Goal: Use online tool/utility: Utilize a website feature to perform a specific function

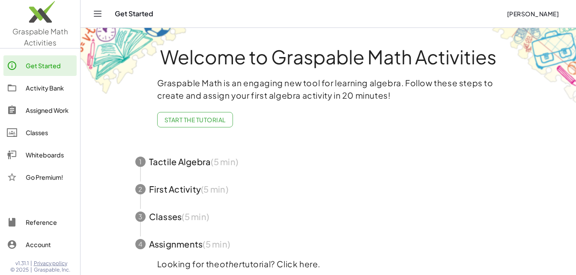
click at [95, 8] on button "Toggle navigation" at bounding box center [98, 14] width 14 height 14
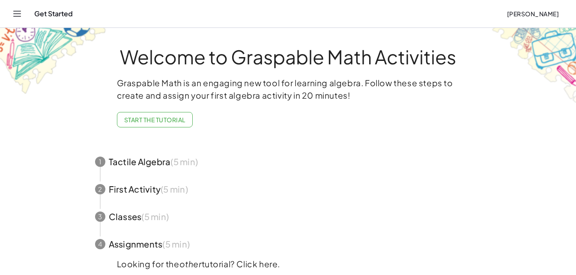
click at [18, 19] on button "Toggle navigation" at bounding box center [17, 14] width 14 height 14
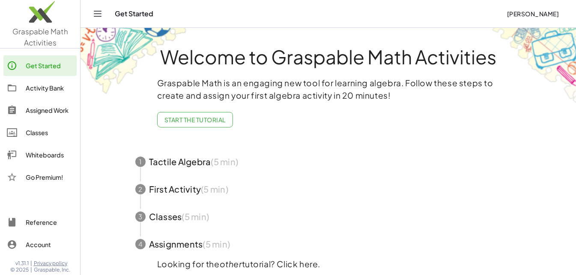
click at [40, 66] on div "Get Started" at bounding box center [50, 65] width 48 height 10
click at [138, 13] on div "Get Started" at bounding box center [307, 13] width 385 height 9
click at [34, 32] on span "Graspable Math Activities" at bounding box center [40, 37] width 56 height 21
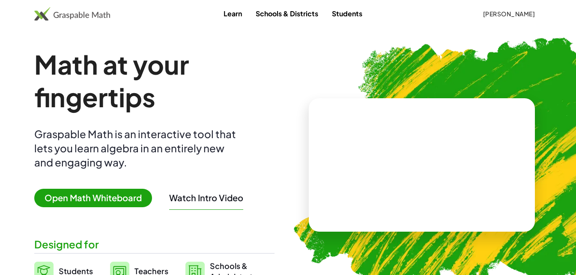
click at [140, 206] on span "Open Math Whiteboard" at bounding box center [93, 198] width 118 height 18
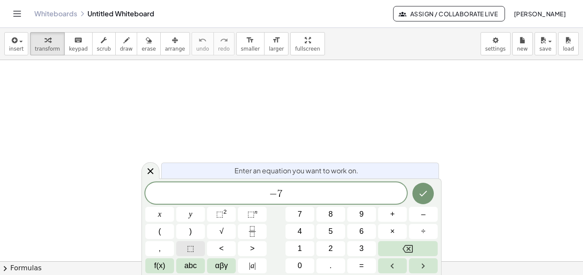
click at [192, 252] on span "⬚" at bounding box center [190, 249] width 7 height 12
click at [426, 191] on icon "Done" at bounding box center [423, 193] width 10 height 10
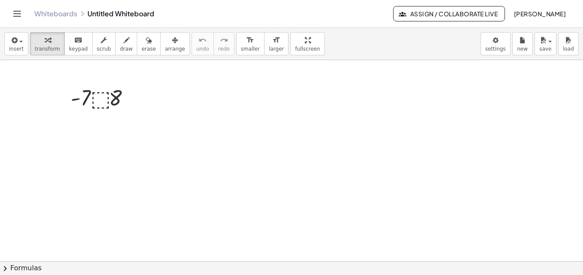
click at [171, 129] on div at bounding box center [291, 261] width 583 height 402
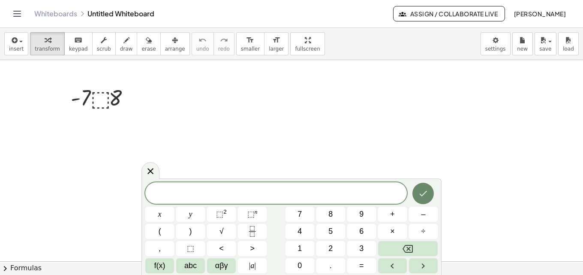
click at [423, 192] on icon "Done" at bounding box center [423, 193] width 10 height 10
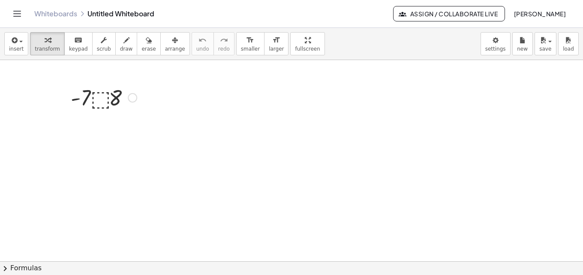
click at [97, 98] on div at bounding box center [103, 96] width 75 height 29
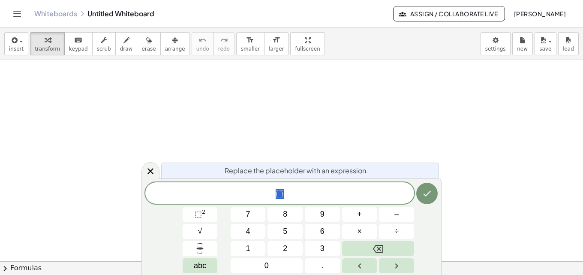
scroll to position [129, 0]
click at [203, 267] on span "abc" at bounding box center [200, 266] width 12 height 12
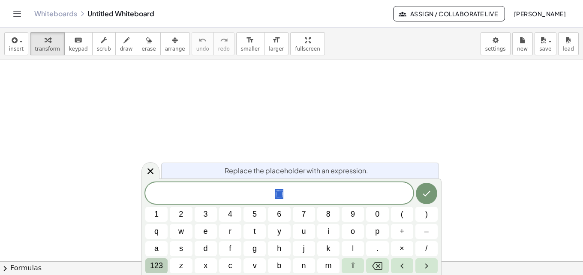
click at [159, 264] on span "123" at bounding box center [156, 266] width 13 height 12
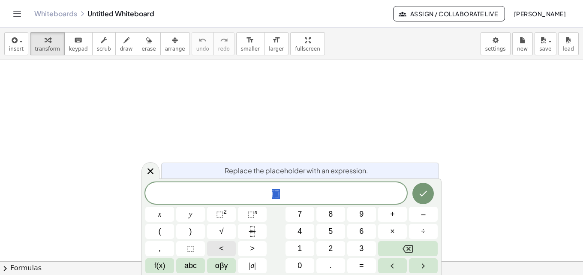
click at [225, 247] on button "<" at bounding box center [221, 248] width 29 height 15
click at [417, 195] on button "Done" at bounding box center [422, 193] width 21 height 21
click at [425, 197] on icon "Done" at bounding box center [423, 193] width 10 height 10
click at [279, 124] on div at bounding box center [291, 132] width 583 height 402
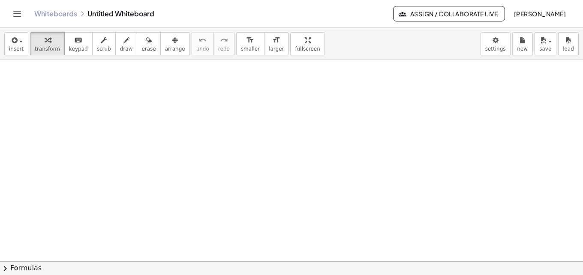
click at [136, 138] on div at bounding box center [291, 132] width 583 height 402
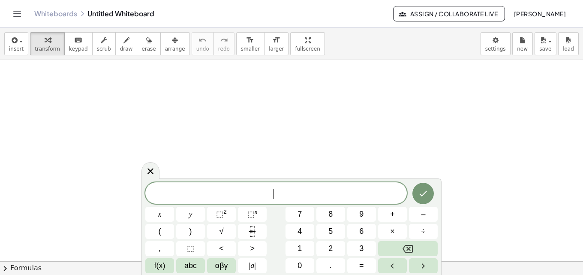
scroll to position [0, 0]
click at [138, 126] on div at bounding box center [291, 261] width 583 height 402
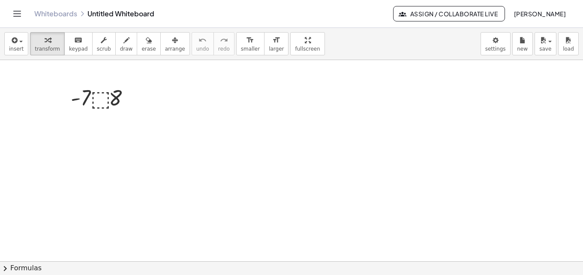
click at [166, 107] on div at bounding box center [291, 261] width 583 height 402
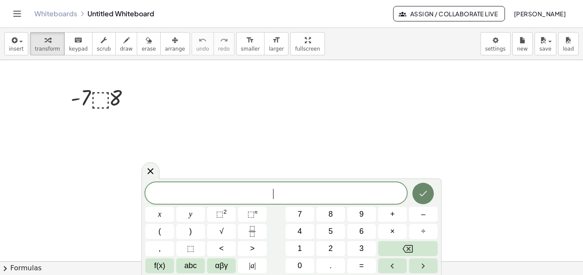
click at [423, 192] on icon "Done" at bounding box center [423, 193] width 10 height 10
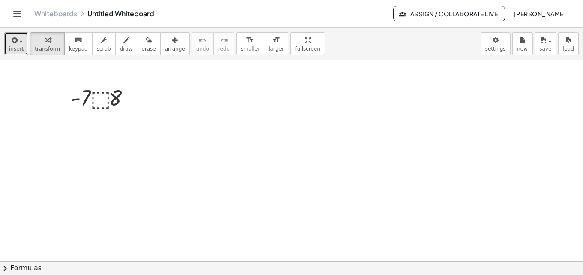
click at [15, 46] on span "insert" at bounding box center [16, 49] width 15 height 6
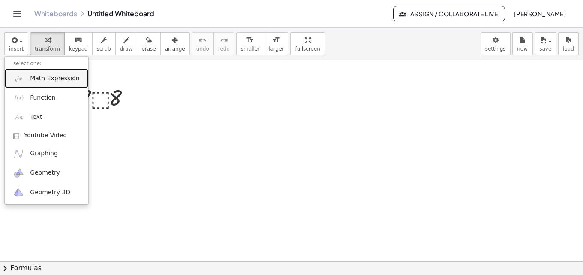
click at [33, 77] on span "Math Expression" at bounding box center [54, 78] width 49 height 9
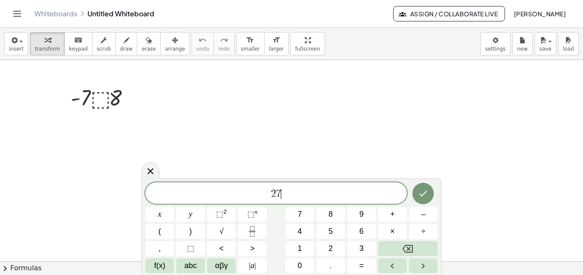
click at [270, 195] on span "2 7 ​" at bounding box center [275, 194] width 261 height 12
click at [288, 194] on span "2 7 ​" at bounding box center [275, 194] width 261 height 12
click at [191, 248] on span "⬚" at bounding box center [190, 249] width 7 height 12
click at [289, 194] on span "2 7 ⬚ ​" at bounding box center [275, 194] width 261 height 12
click at [424, 193] on icon "Done" at bounding box center [423, 193] width 10 height 10
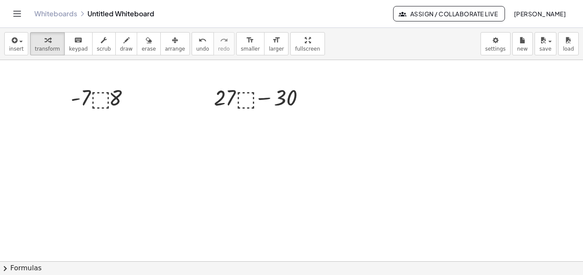
click at [311, 134] on div at bounding box center [291, 261] width 583 height 402
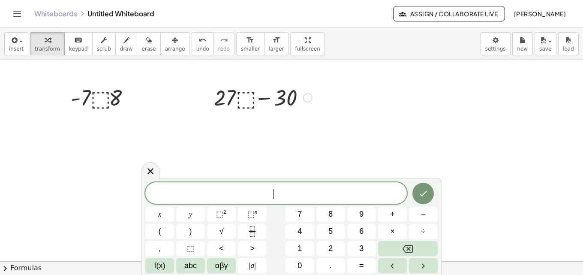
click at [256, 99] on div at bounding box center [263, 96] width 107 height 29
click at [148, 171] on icon at bounding box center [150, 171] width 10 height 10
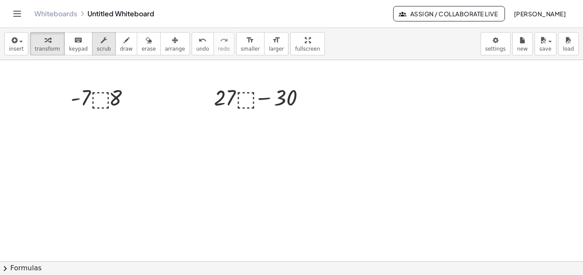
click at [97, 48] on span "scrub" at bounding box center [104, 49] width 14 height 6
click at [74, 44] on icon "keyboard" at bounding box center [78, 40] width 8 height 10
click at [243, 99] on div at bounding box center [263, 96] width 107 height 29
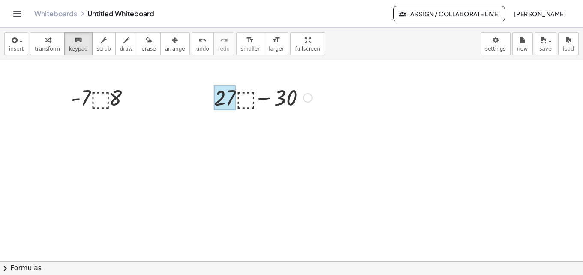
click at [230, 100] on div at bounding box center [225, 97] width 22 height 25
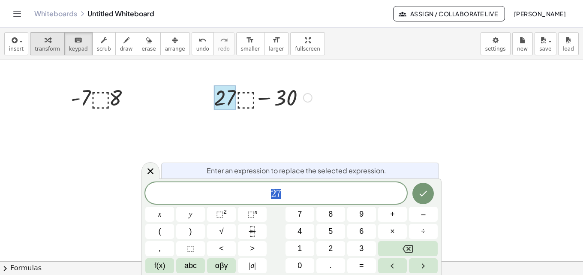
click at [46, 49] on span "transform" at bounding box center [47, 49] width 25 height 6
click at [244, 98] on div at bounding box center [263, 96] width 107 height 29
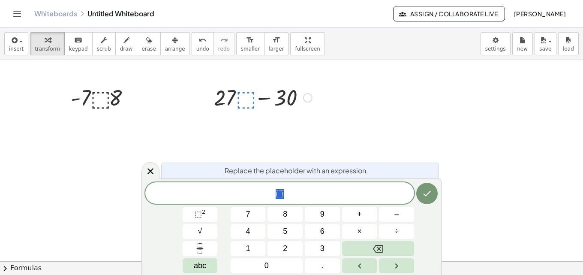
click at [233, 97] on div at bounding box center [263, 96] width 107 height 29
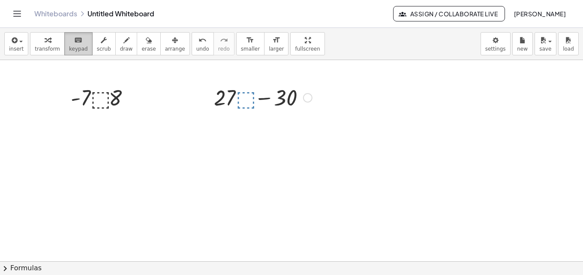
click at [73, 51] on span "keypad" at bounding box center [78, 49] width 19 height 6
click at [243, 96] on div at bounding box center [263, 96] width 107 height 29
click at [245, 103] on div at bounding box center [263, 96] width 107 height 29
click at [16, 43] on icon "button" at bounding box center [14, 40] width 8 height 10
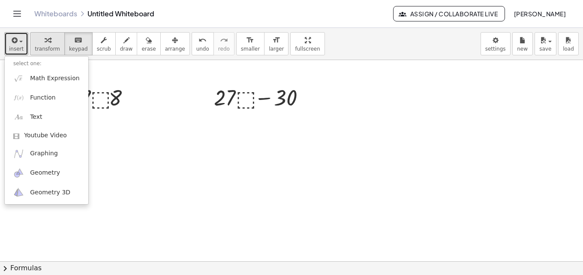
click at [45, 39] on icon "button" at bounding box center [48, 40] width 6 height 10
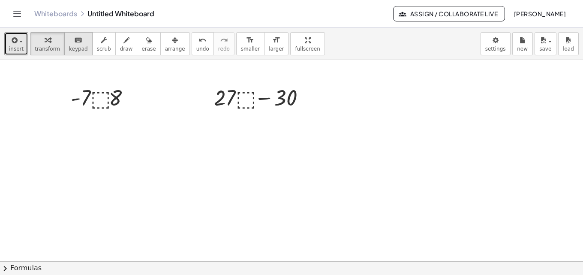
click at [69, 44] on div "keyboard" at bounding box center [78, 40] width 19 height 10
click at [240, 97] on div at bounding box center [263, 96] width 107 height 29
click at [45, 48] on span "transform" at bounding box center [47, 49] width 25 height 6
click at [101, 43] on icon "button" at bounding box center [104, 40] width 6 height 10
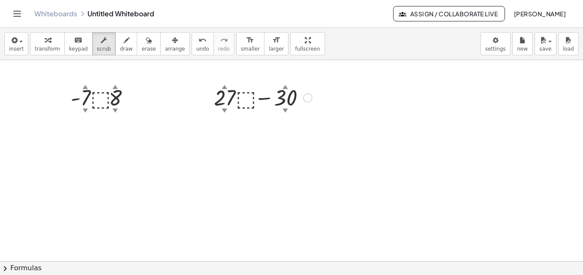
click at [246, 99] on div at bounding box center [263, 96] width 107 height 29
drag, startPoint x: 246, startPoint y: 99, endPoint x: 259, endPoint y: 101, distance: 13.9
click at [259, 101] on div at bounding box center [263, 96] width 107 height 29
click at [261, 142] on div at bounding box center [291, 261] width 583 height 402
click at [210, 176] on div at bounding box center [291, 261] width 583 height 402
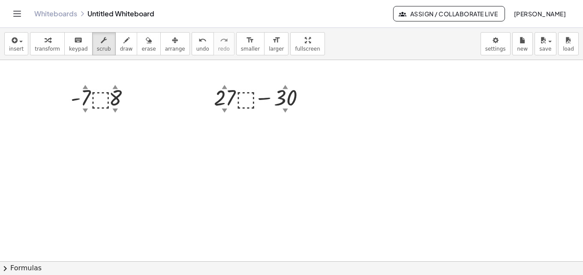
click at [282, 79] on div "insert select one: Math Expression Function Text Youtube Video Graphing Geometr…" at bounding box center [291, 151] width 583 height 247
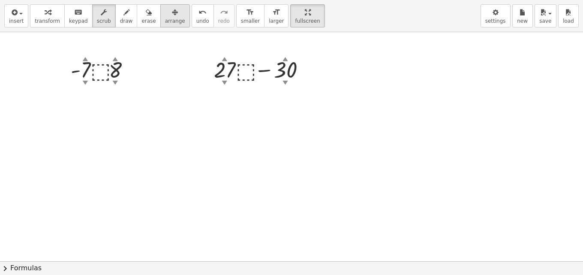
click at [165, 24] on span "arrange" at bounding box center [175, 21] width 20 height 6
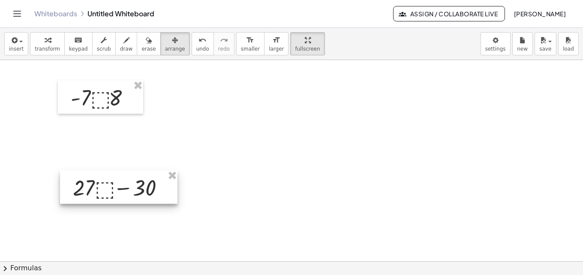
drag, startPoint x: 271, startPoint y: 105, endPoint x: 130, endPoint y: 191, distance: 164.9
click at [130, 191] on div at bounding box center [118, 186] width 117 height 33
click at [309, 172] on div at bounding box center [291, 261] width 583 height 402
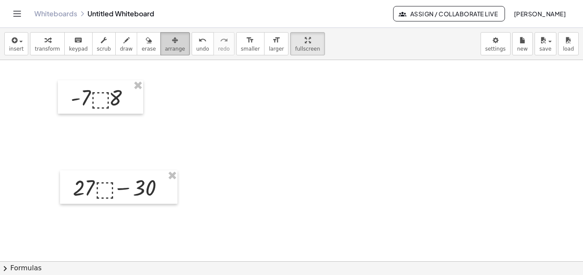
click at [165, 46] on span "arrange" at bounding box center [175, 49] width 20 height 6
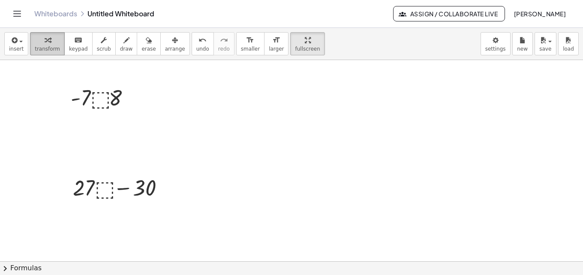
click at [45, 41] on icon "button" at bounding box center [48, 40] width 6 height 10
click at [20, 44] on div "button" at bounding box center [16, 40] width 15 height 10
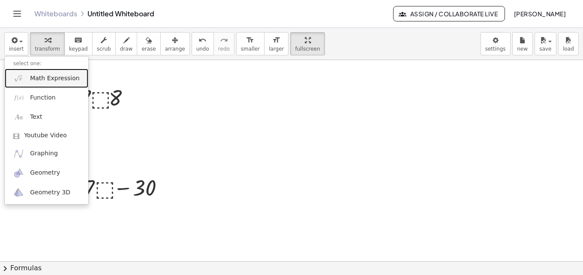
click at [34, 80] on span "Math Expression" at bounding box center [54, 78] width 49 height 9
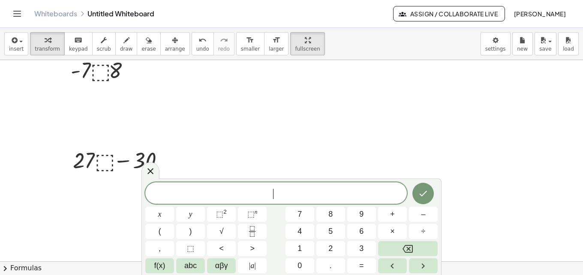
scroll to position [43, 0]
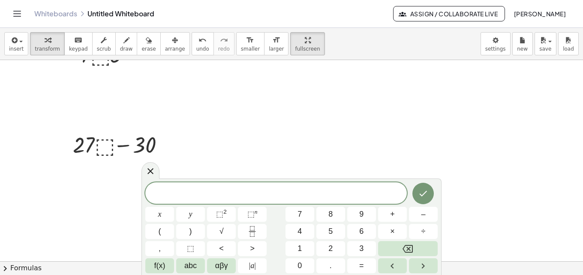
click at [273, 200] on div "* ​" at bounding box center [275, 192] width 261 height 21
click at [253, 268] on span "| a |" at bounding box center [252, 266] width 7 height 12
click at [253, 263] on span "| a |" at bounding box center [252, 266] width 7 height 12
click at [194, 248] on button "⬚" at bounding box center [190, 248] width 29 height 15
click at [256, 268] on button "| a |" at bounding box center [252, 265] width 29 height 15
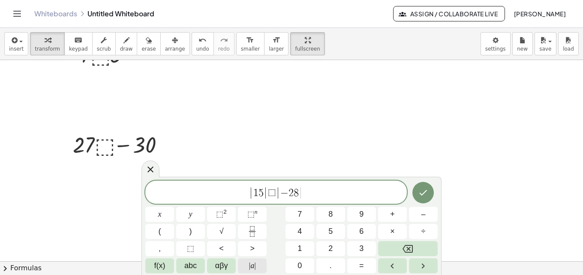
click at [258, 267] on button "| a |" at bounding box center [252, 265] width 29 height 15
click at [420, 195] on icon "Done" at bounding box center [423, 192] width 10 height 10
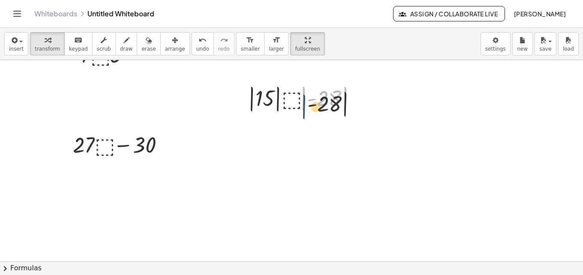
drag, startPoint x: 305, startPoint y: 105, endPoint x: 306, endPoint y: 114, distance: 9.0
click at [306, 114] on div "| · - 28 | · | 15 | · ⬚ · | - 28 |" at bounding box center [302, 98] width 135 height 36
click at [172, 45] on icon "button" at bounding box center [175, 40] width 6 height 10
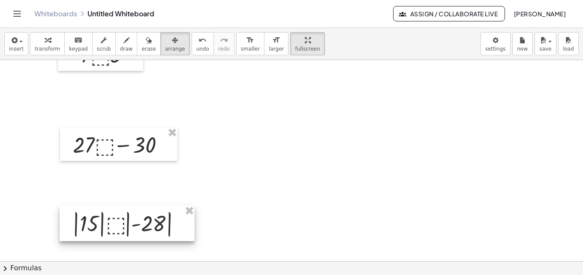
drag, startPoint x: 316, startPoint y: 109, endPoint x: 154, endPoint y: 229, distance: 201.8
click at [141, 234] on div at bounding box center [127, 223] width 135 height 36
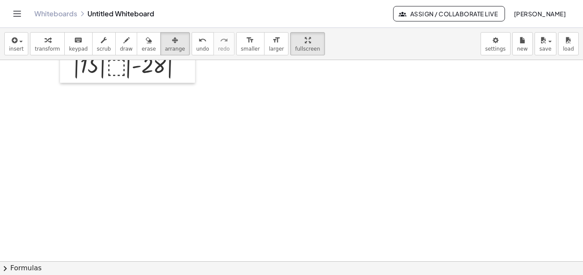
drag, startPoint x: 224, startPoint y: 132, endPoint x: 230, endPoint y: 159, distance: 27.6
click at [230, 159] on div at bounding box center [291, 160] width 583 height 603
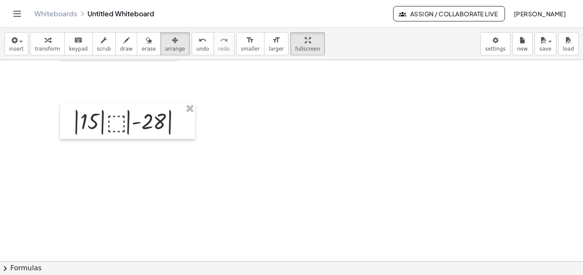
scroll to position [0, 0]
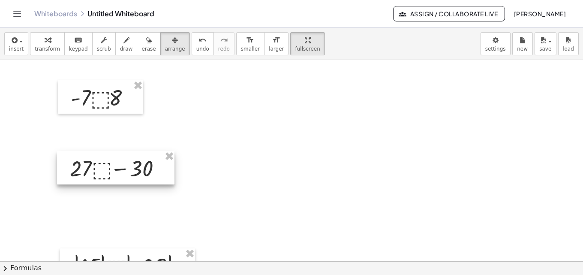
drag, startPoint x: 162, startPoint y: 189, endPoint x: 159, endPoint y: 169, distance: 19.5
click at [159, 169] on div at bounding box center [115, 167] width 117 height 33
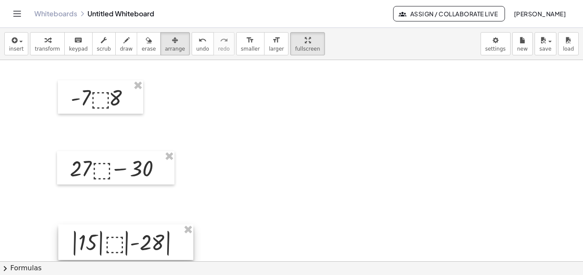
drag, startPoint x: 169, startPoint y: 252, endPoint x: 167, endPoint y: 228, distance: 24.1
click at [167, 228] on div at bounding box center [125, 242] width 135 height 36
click at [241, 46] on span "smaller" at bounding box center [250, 49] width 19 height 6
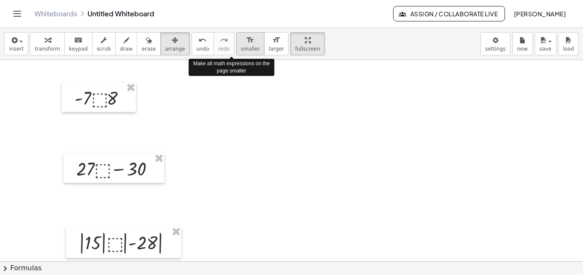
click at [241, 46] on span "smaller" at bounding box center [250, 49] width 19 height 6
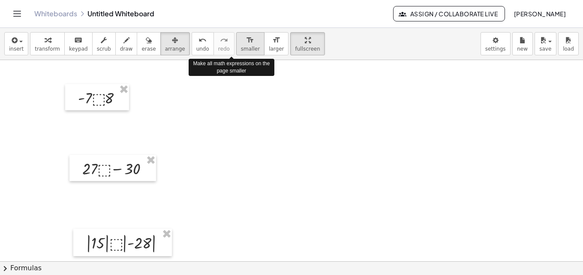
click at [241, 46] on span "smaller" at bounding box center [250, 49] width 19 height 6
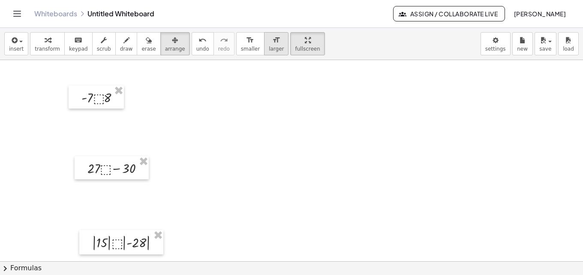
click at [272, 45] on icon "format_size" at bounding box center [276, 40] width 8 height 10
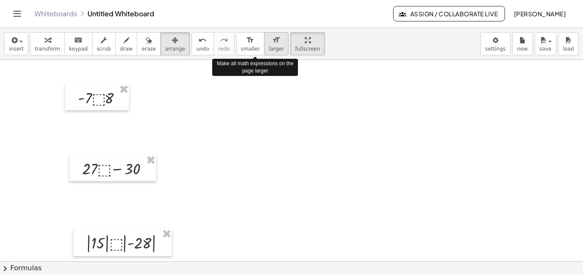
click at [272, 45] on icon "format_size" at bounding box center [276, 40] width 8 height 10
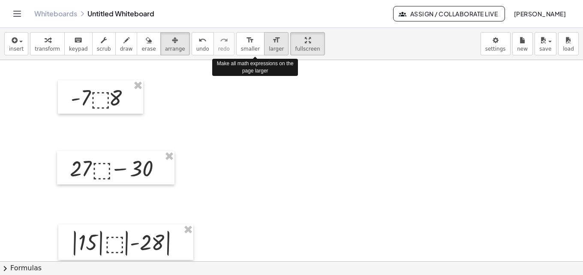
click at [272, 45] on icon "format_size" at bounding box center [276, 40] width 8 height 10
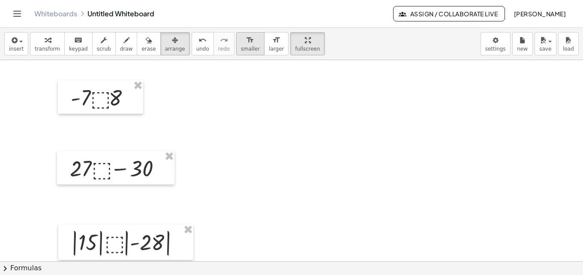
click at [241, 39] on div "format_size" at bounding box center [250, 40] width 19 height 10
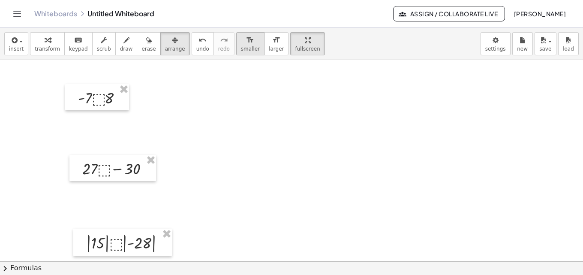
click at [241, 39] on div "format_size" at bounding box center [250, 40] width 19 height 10
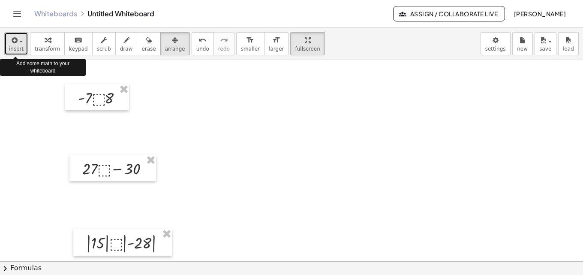
click at [19, 46] on span "insert" at bounding box center [16, 49] width 15 height 6
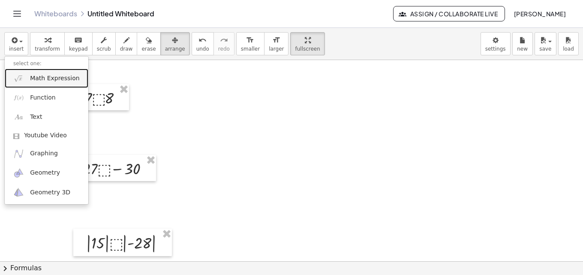
click at [38, 81] on span "Math Expression" at bounding box center [54, 78] width 49 height 9
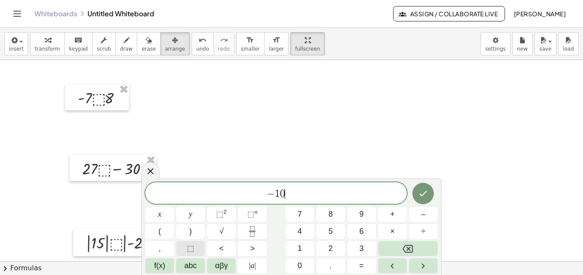
click at [198, 245] on button "⬚" at bounding box center [190, 248] width 29 height 15
click at [430, 194] on button "Done" at bounding box center [422, 193] width 21 height 21
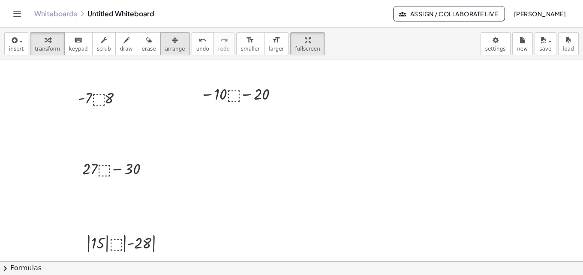
click at [165, 44] on div "button" at bounding box center [175, 40] width 20 height 10
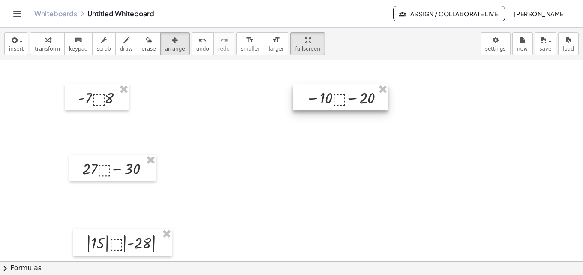
drag, startPoint x: 234, startPoint y: 97, endPoint x: 339, endPoint y: 101, distance: 105.5
click at [339, 101] on div at bounding box center [340, 97] width 95 height 26
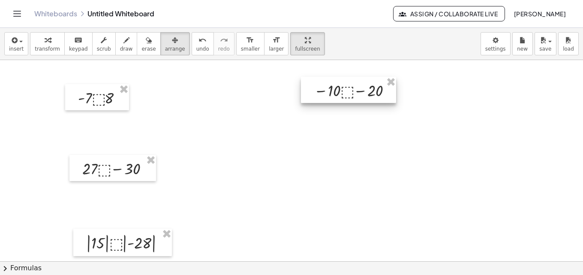
drag, startPoint x: 320, startPoint y: 96, endPoint x: 329, endPoint y: 89, distance: 11.2
click at [329, 89] on div at bounding box center [348, 90] width 95 height 26
click at [345, 95] on div at bounding box center [347, 92] width 95 height 26
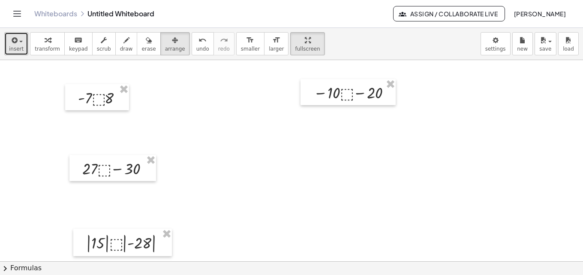
click at [16, 45] on icon "button" at bounding box center [14, 40] width 8 height 10
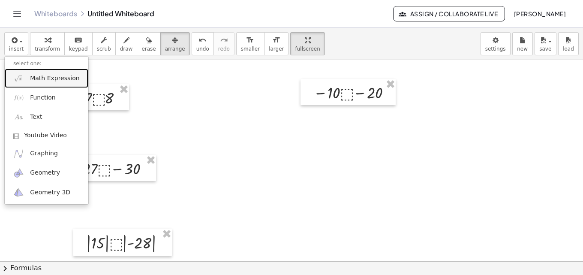
click at [33, 81] on span "Math Expression" at bounding box center [54, 78] width 49 height 9
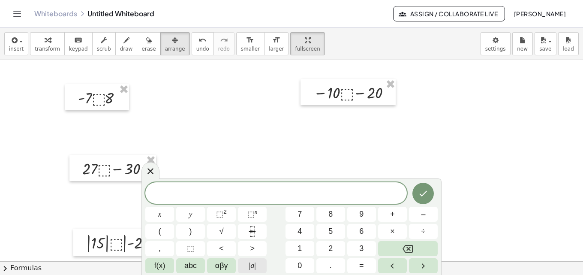
click at [250, 263] on span "|" at bounding box center [250, 265] width 2 height 9
click at [251, 263] on span "| a |" at bounding box center [252, 266] width 7 height 12
click at [199, 249] on button "⬚" at bounding box center [190, 248] width 29 height 15
click at [330, 195] on span "| − 2 5 | ⬚ − 3 0 ​" at bounding box center [275, 193] width 261 height 14
click at [430, 191] on button "Done" at bounding box center [422, 192] width 21 height 21
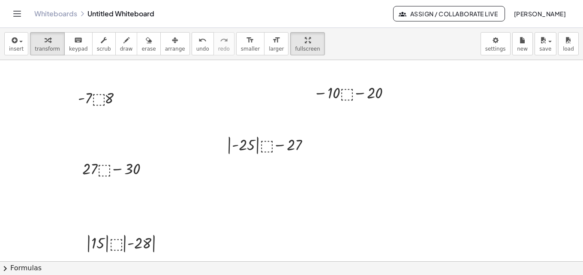
click at [159, 56] on div "insert select one: Math Expression Function Text Youtube Video Graphing Geometr…" at bounding box center [291, 44] width 583 height 32
click at [165, 47] on span "arrange" at bounding box center [175, 49] width 20 height 6
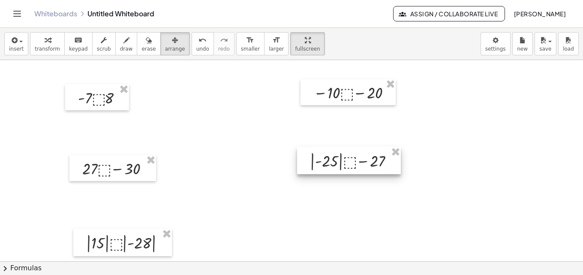
drag, startPoint x: 246, startPoint y: 149, endPoint x: 329, endPoint y: 165, distance: 84.7
click at [329, 165] on div at bounding box center [349, 160] width 104 height 27
click at [39, 45] on button "transform" at bounding box center [47, 43] width 35 height 23
